Goal: Transaction & Acquisition: Purchase product/service

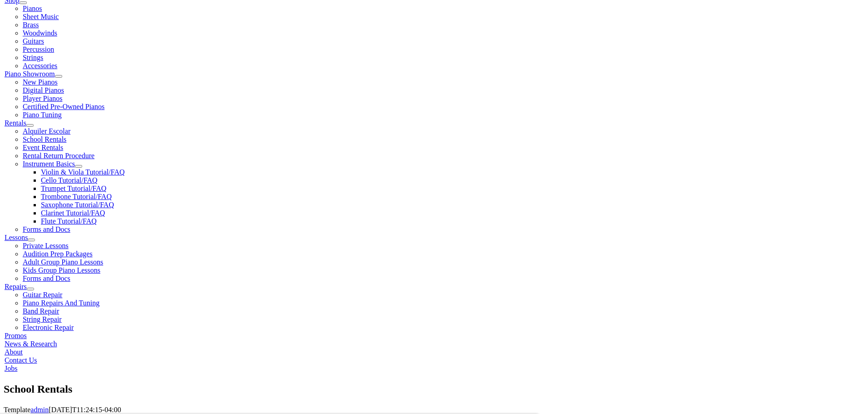
scroll to position [273, 0]
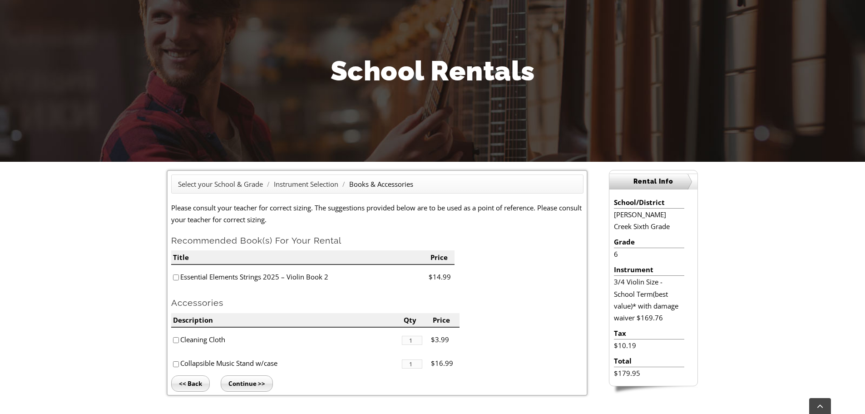
scroll to position [182, 0]
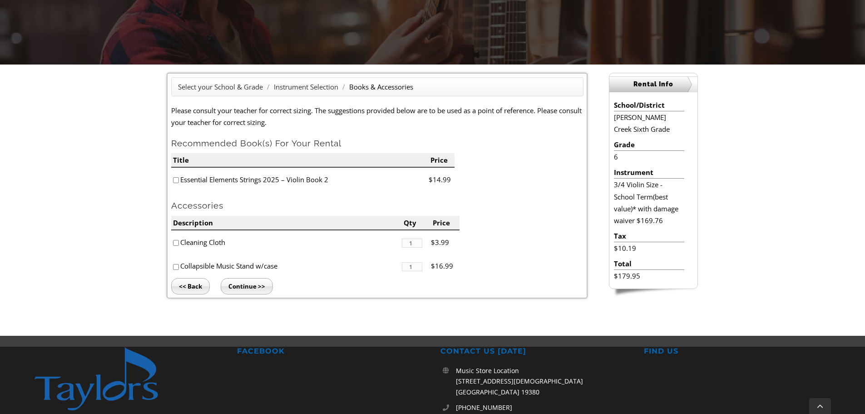
click at [177, 179] on input"] "checkbox" at bounding box center [176, 180] width 6 height 6
checkbox input"] "false"
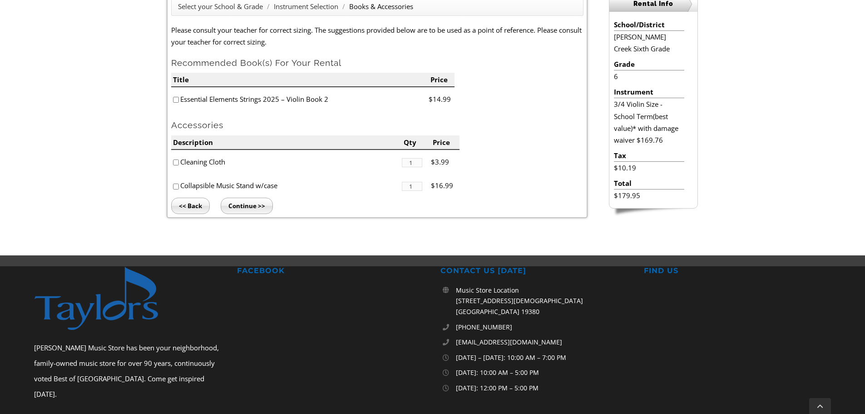
scroll to position [152, 0]
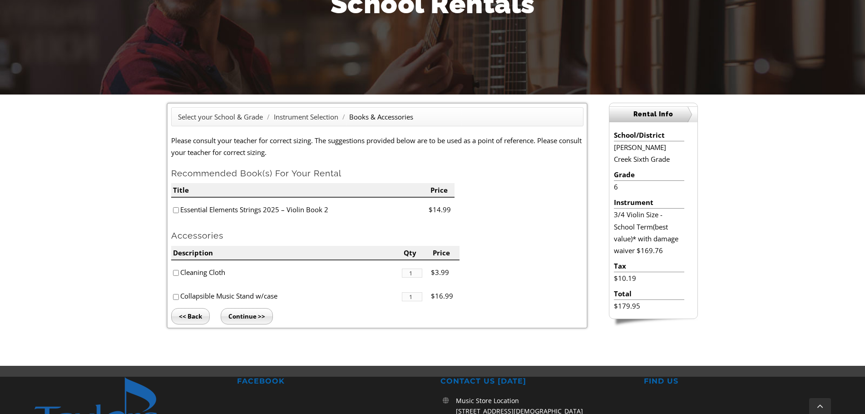
click at [248, 311] on input "Continue >>" at bounding box center [247, 316] width 52 height 16
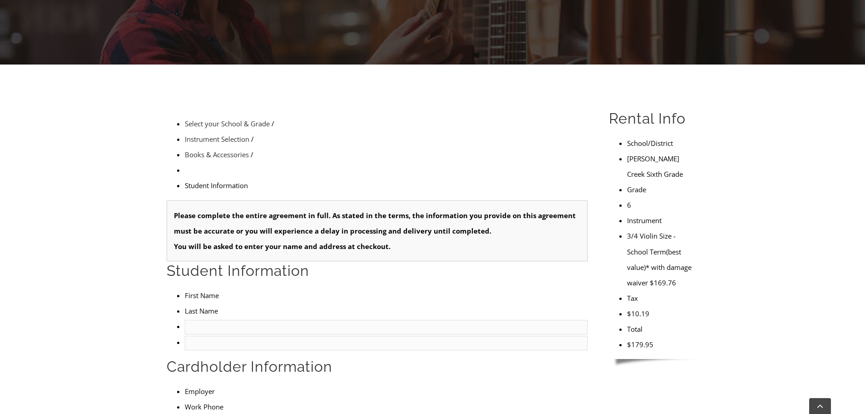
type input "1"
click at [201, 320] on input "text" at bounding box center [386, 327] width 403 height 15
type input "Sachin"
type input "Ravindran"
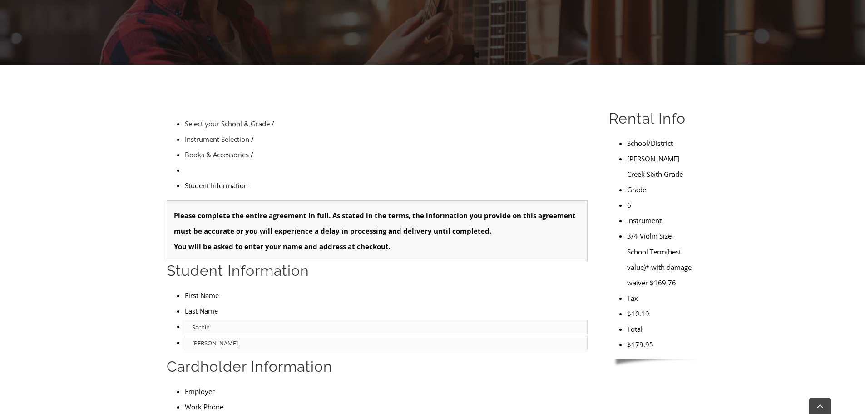
drag, startPoint x: 209, startPoint y: 204, endPoint x: 159, endPoint y: 202, distance: 49.5
type input "Nitara"
type input "Sachin"
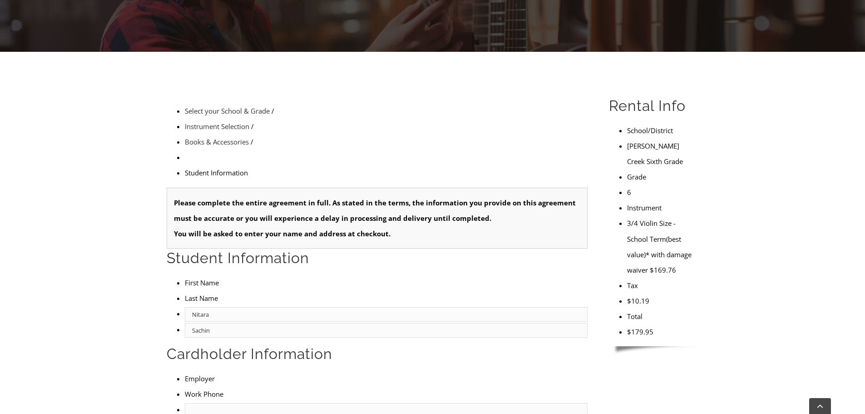
scroll to position [182, 0]
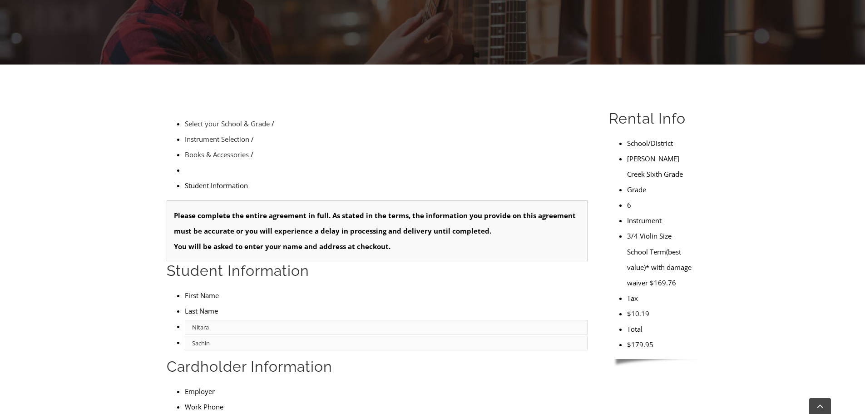
type input "7324911117"
type input "mm/dd/yyyy"
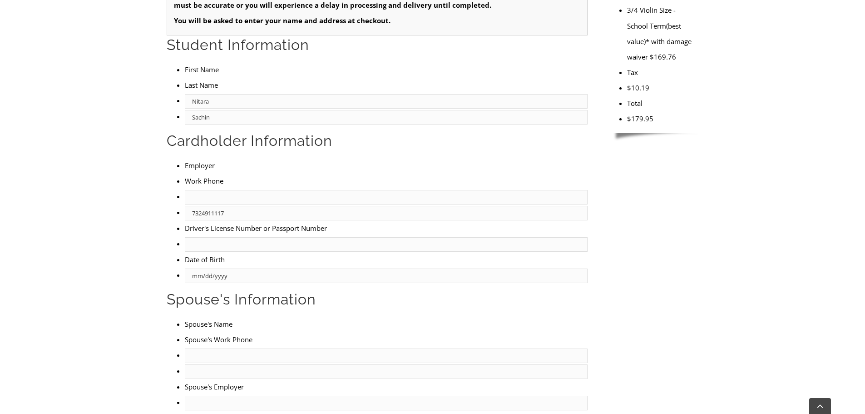
scroll to position [318, 0]
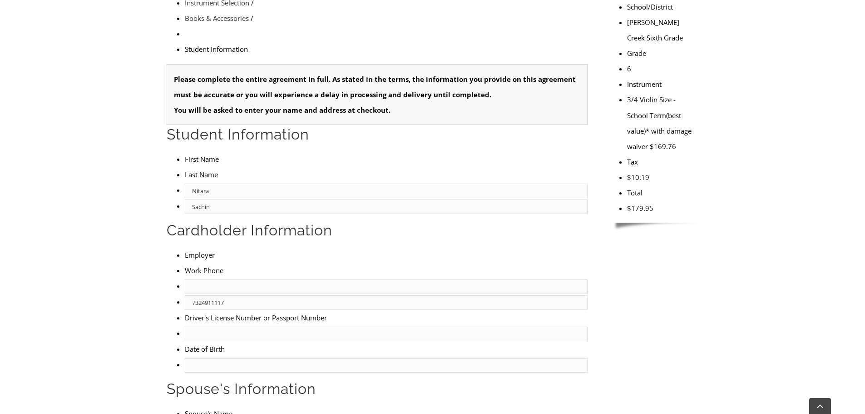
click at [213, 327] on input "text" at bounding box center [386, 334] width 403 height 15
type input "35500808"
click at [189, 358] on input "mm/dd/yyyy" at bounding box center [386, 365] width 403 height 15
click at [185, 358] on input "mm/dd/yyyy" at bounding box center [386, 365] width 403 height 15
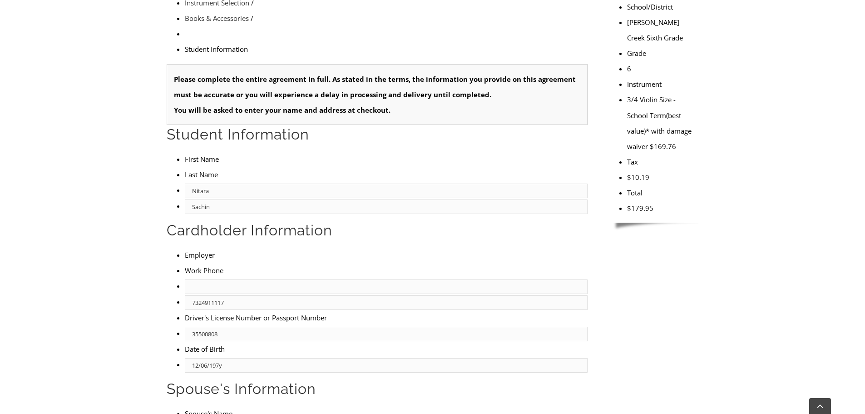
type input "12/06/1976"
click at [241, 214] on form "Please complete the entire agreement in full. As stated in the terms, the infor…" at bounding box center [377, 414] width 421 height 700
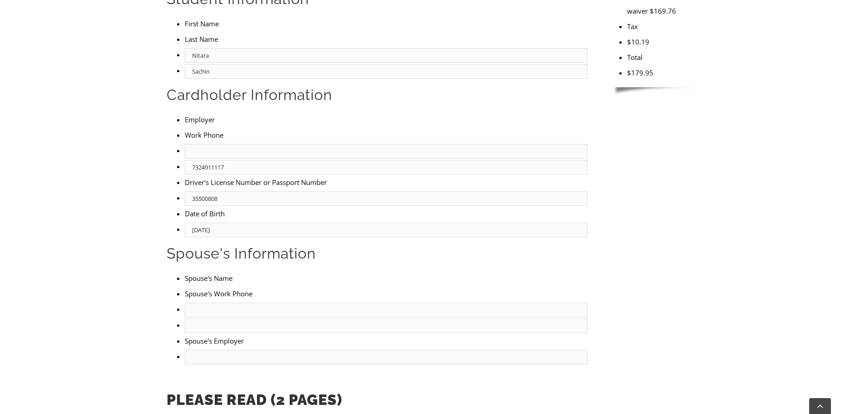
scroll to position [454, 0]
drag, startPoint x: 259, startPoint y: 365, endPoint x: 510, endPoint y: 64, distance: 391.6
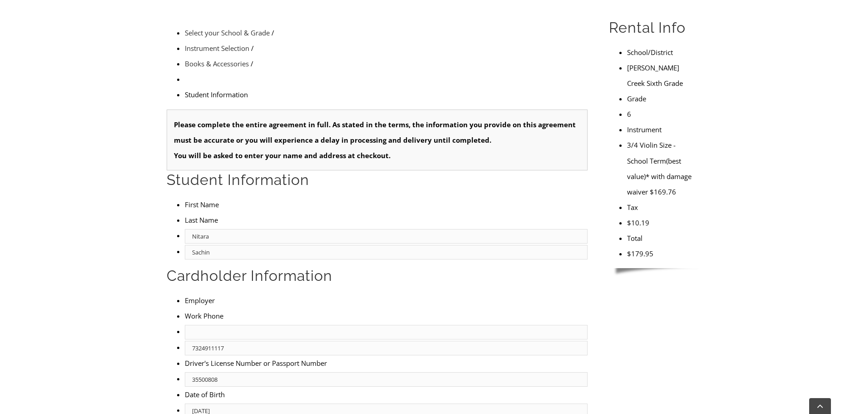
click at [207, 325] on input "text" at bounding box center [386, 332] width 403 height 15
type input "Reshma Rajendran"
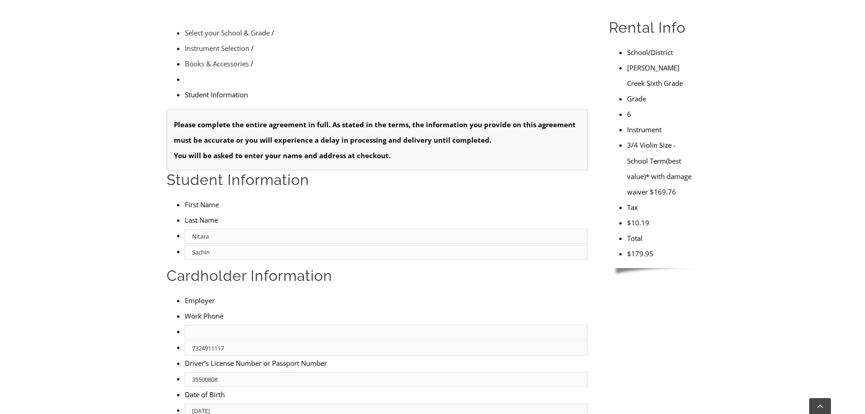
type input "7325225388"
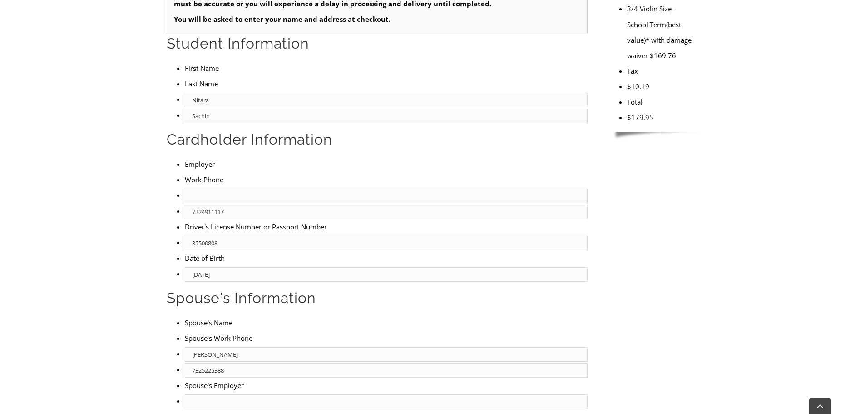
type input "2"
type input "7325225388"
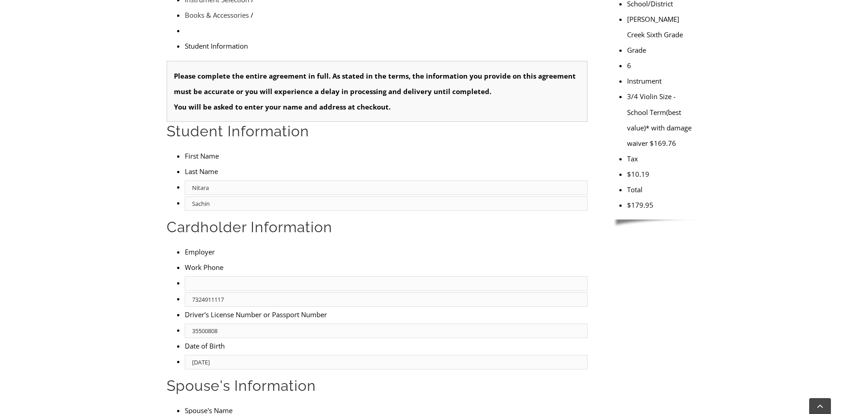
scroll to position [227, 0]
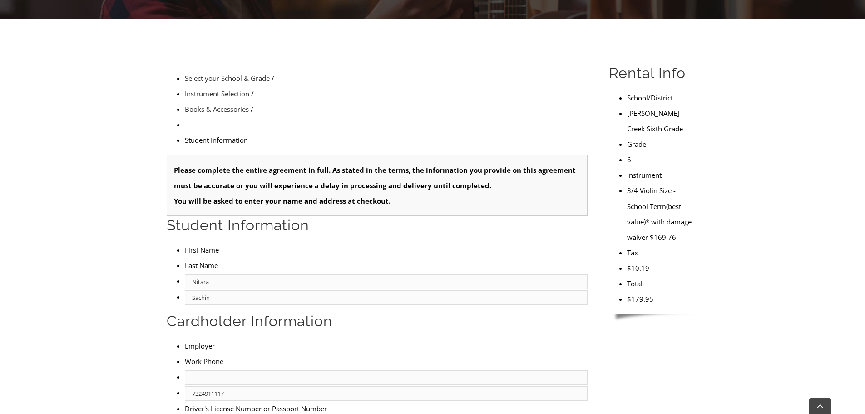
click at [230, 370] on input "text" at bounding box center [386, 377] width 403 height 15
click at [194, 370] on input "Capgemini" at bounding box center [386, 377] width 403 height 15
type input "Capgemini"
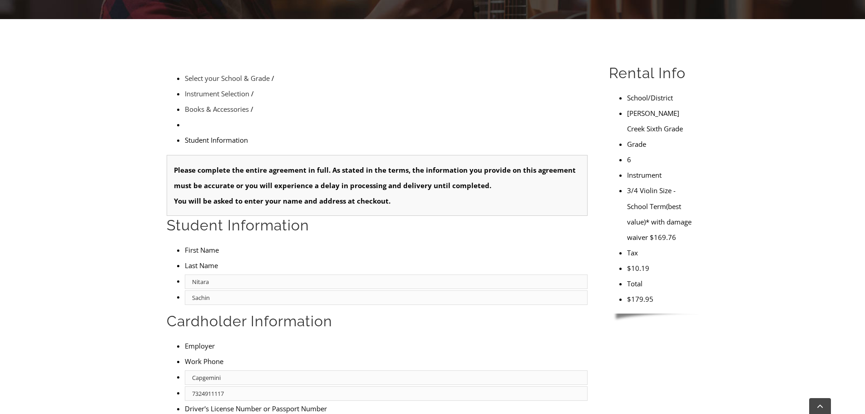
paste input "Capgemini"
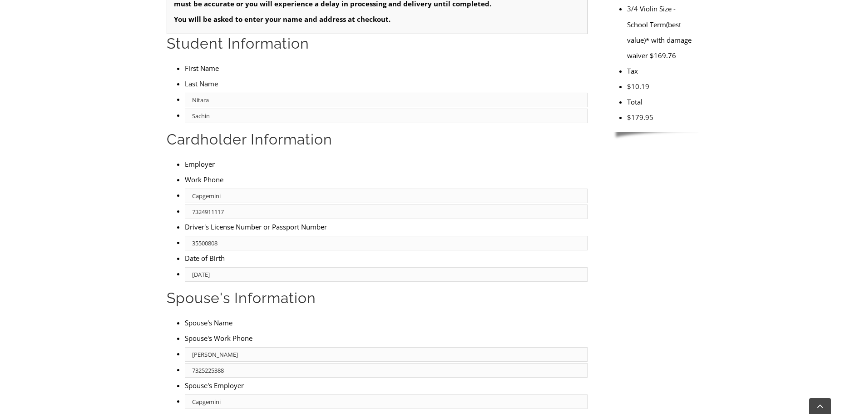
scroll to position [545, 0]
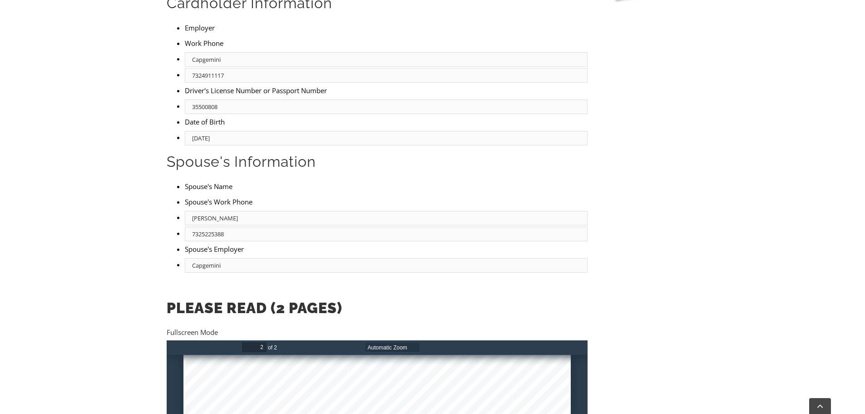
type input "Capgemini"
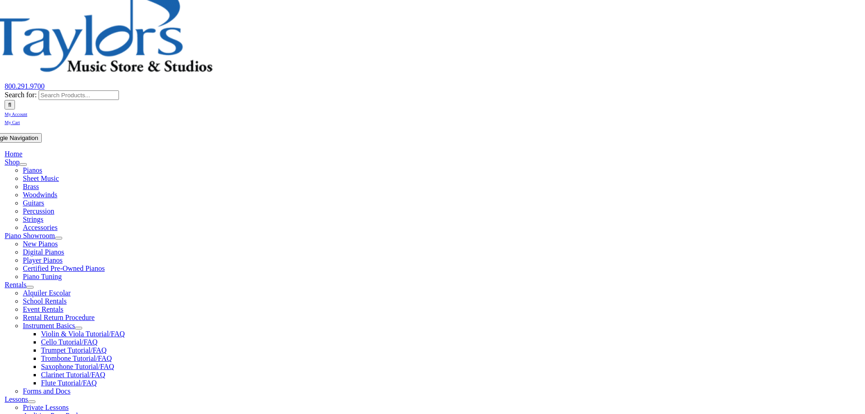
scroll to position [136, 0]
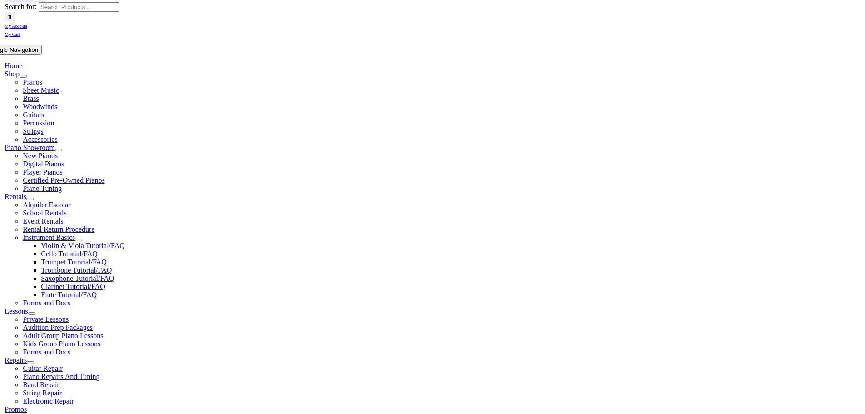
select select "PA"
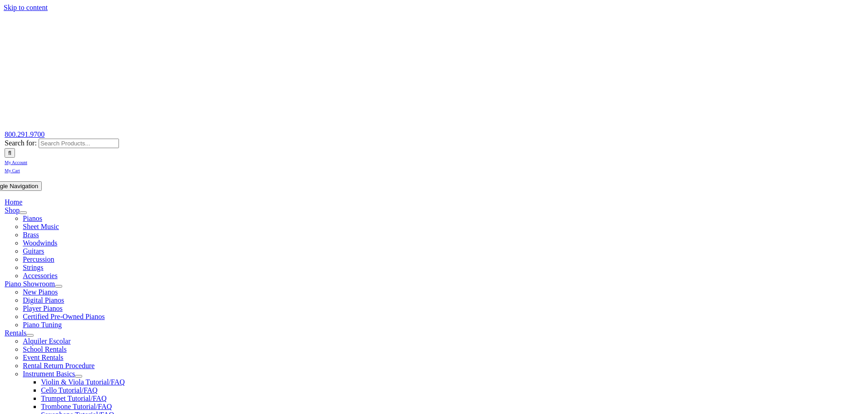
select select "PA"
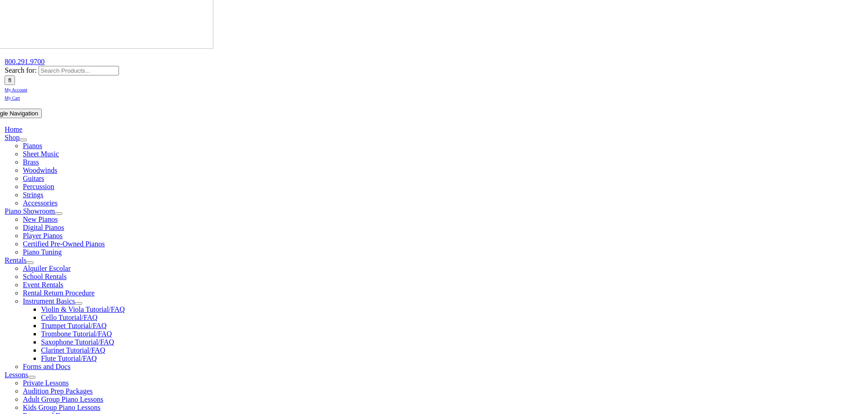
scroll to position [182, 0]
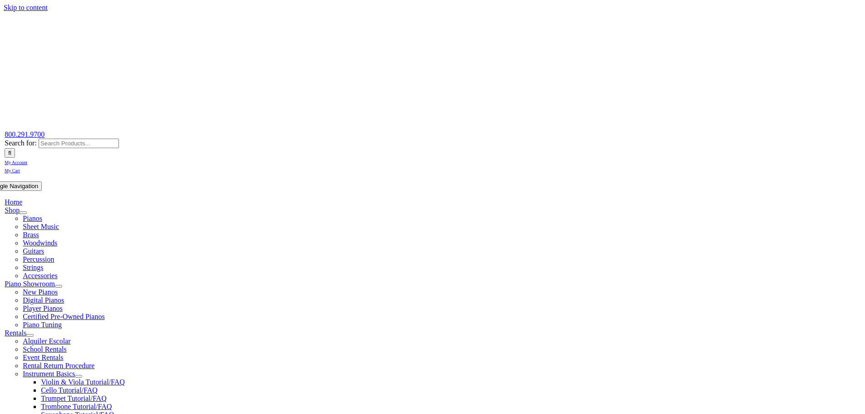
select select "PA"
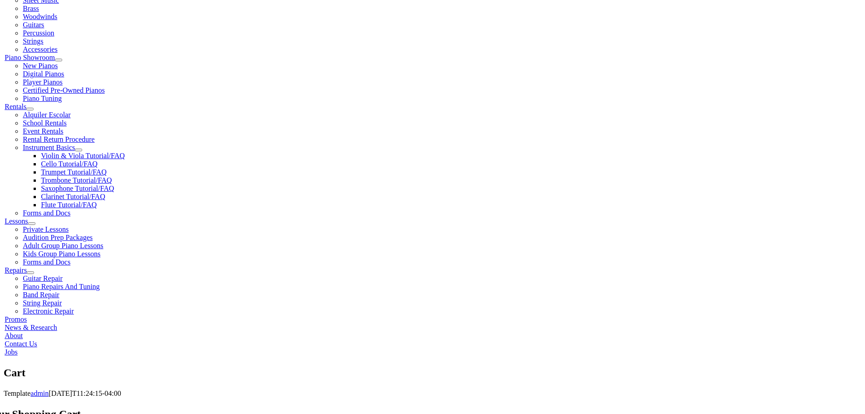
scroll to position [227, 0]
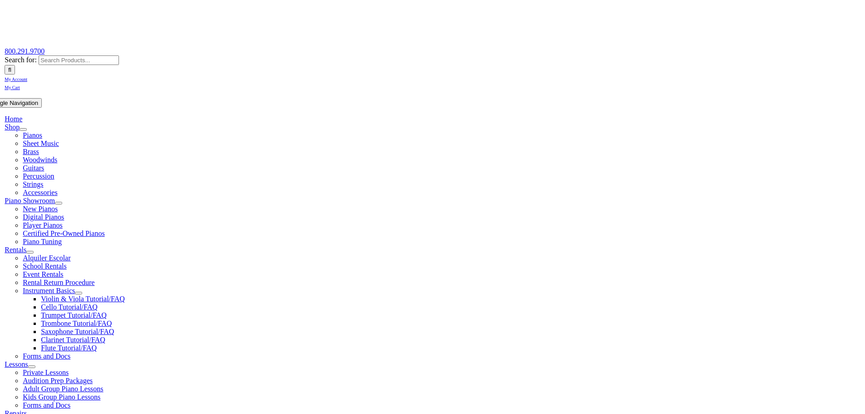
scroll to position [136, 0]
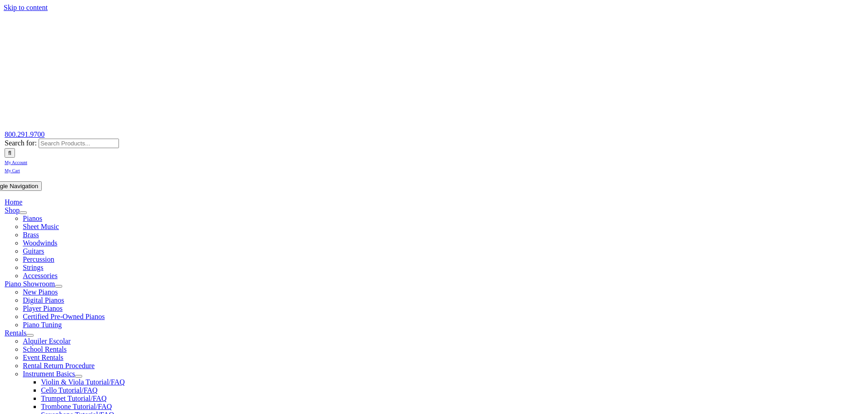
scroll to position [136, 0]
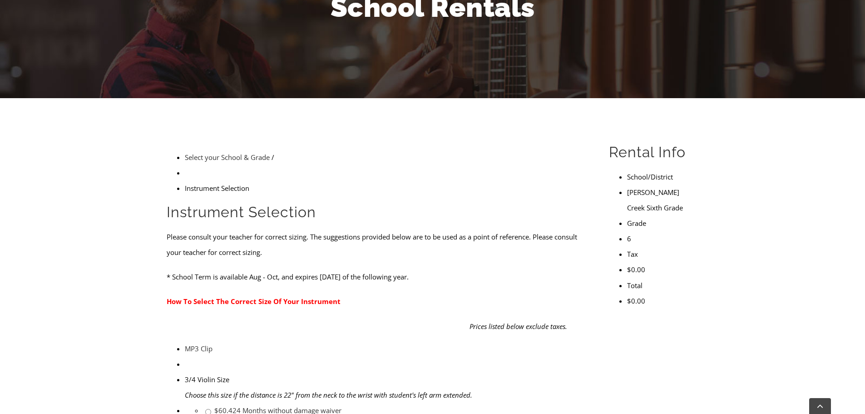
scroll to position [227, 0]
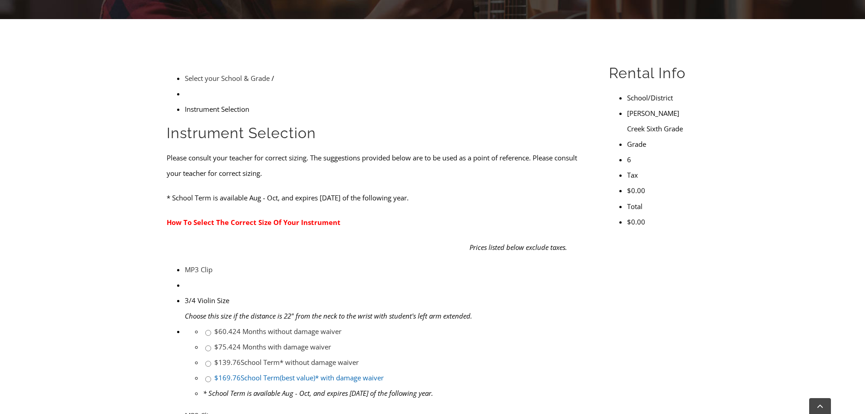
click at [384, 373] on link "$169.76 School Term(best value)* with damage waiver" at bounding box center [298, 377] width 169 height 9
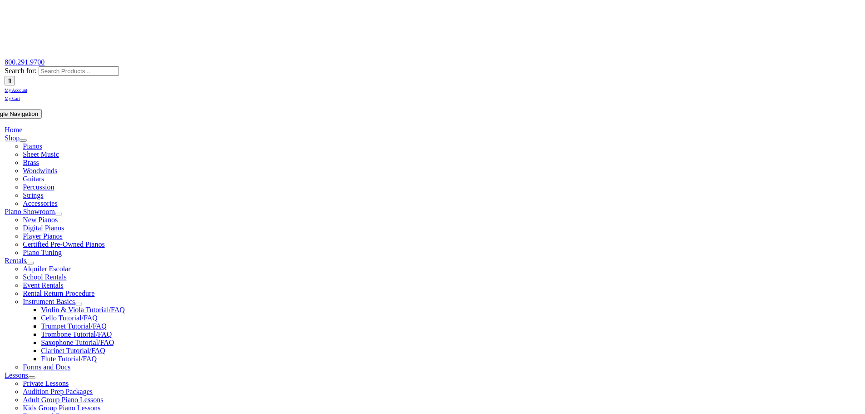
scroll to position [182, 0]
